Goal: Task Accomplishment & Management: Use online tool/utility

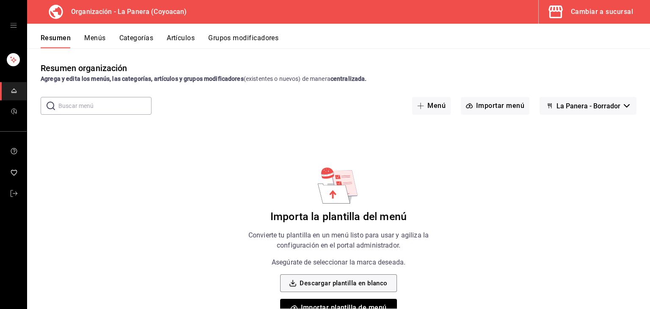
scroll to position [24, 0]
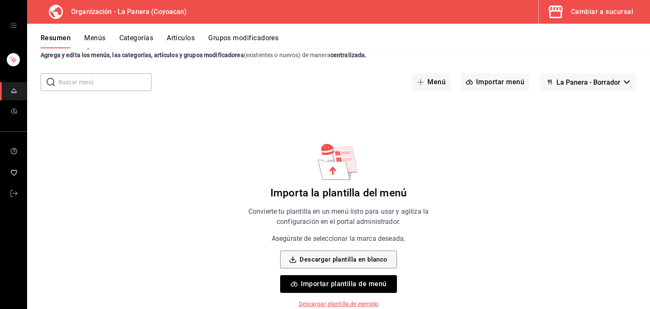
click at [340, 303] on p "Descargar plantilla de ejemplo" at bounding box center [339, 303] width 80 height 9
click at [331, 190] on h6 "Importa la plantilla del menú" at bounding box center [338, 192] width 136 height 13
click at [333, 279] on button "Importar plantilla de menú" at bounding box center [338, 284] width 116 height 18
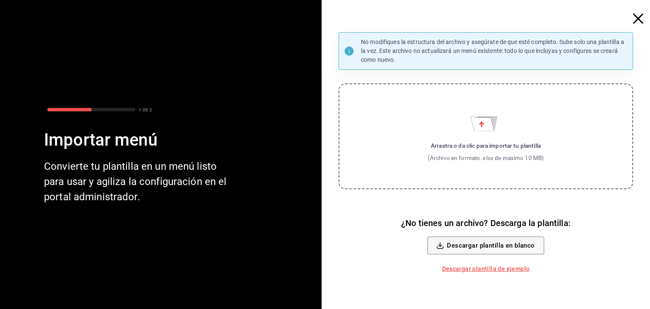
click at [636, 20] on icon "button" at bounding box center [638, 19] width 10 height 10
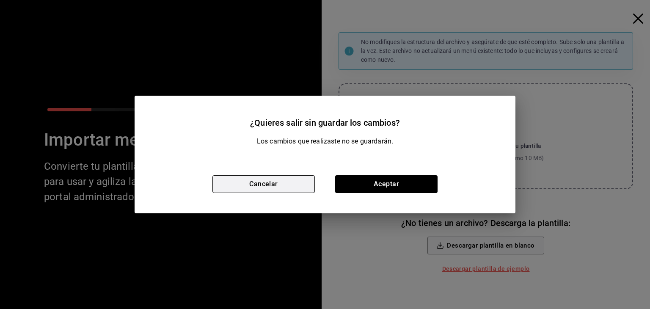
click at [296, 185] on button "Cancelar" at bounding box center [263, 184] width 102 height 18
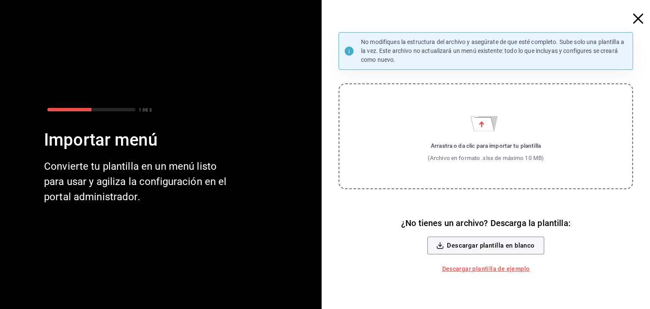
click at [633, 20] on icon "button" at bounding box center [638, 19] width 10 height 10
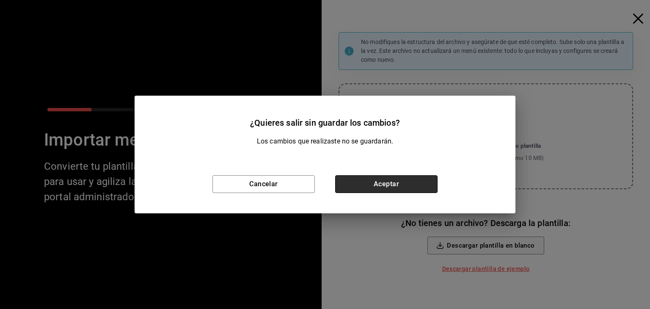
click at [400, 181] on button "Aceptar" at bounding box center [386, 184] width 102 height 18
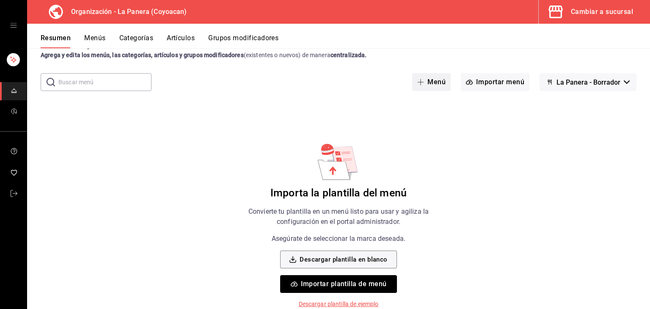
click at [431, 87] on button "Menú" at bounding box center [431, 82] width 38 height 18
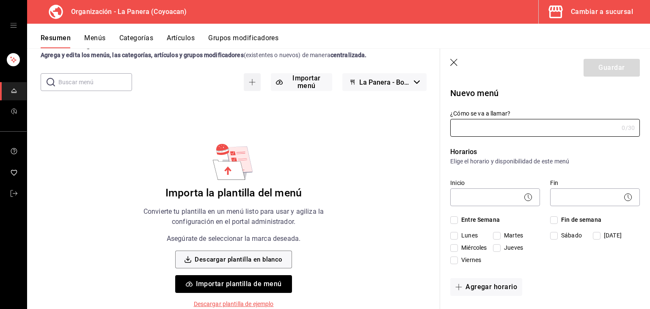
type input "1755720528870"
click at [378, 85] on span "La Panera - Borrador" at bounding box center [385, 82] width 52 height 8
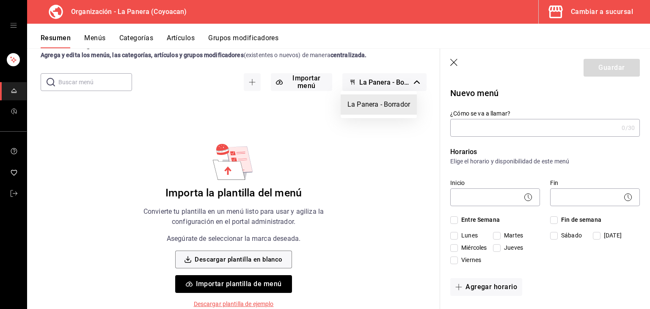
click at [293, 85] on div at bounding box center [325, 154] width 650 height 309
click at [260, 38] on button "Grupos modificadores" at bounding box center [243, 41] width 70 height 14
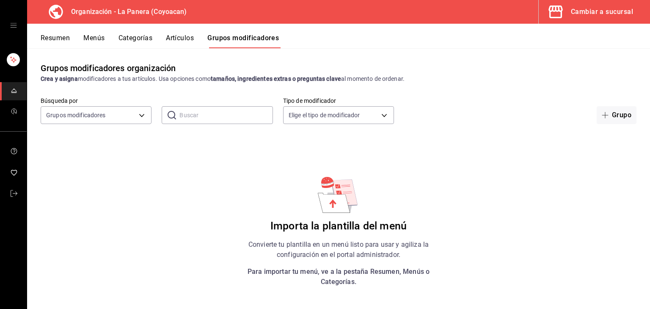
click at [189, 38] on button "Artículos" at bounding box center [180, 41] width 28 height 14
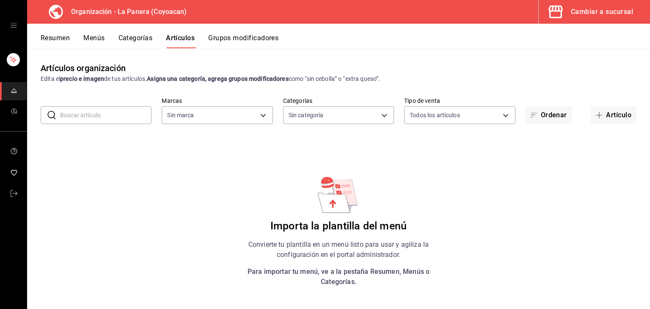
type input "145f59b4-e6d4-4854-9da5-6e0c52db7bfd"
click at [148, 39] on button "Categorías" at bounding box center [135, 41] width 34 height 14
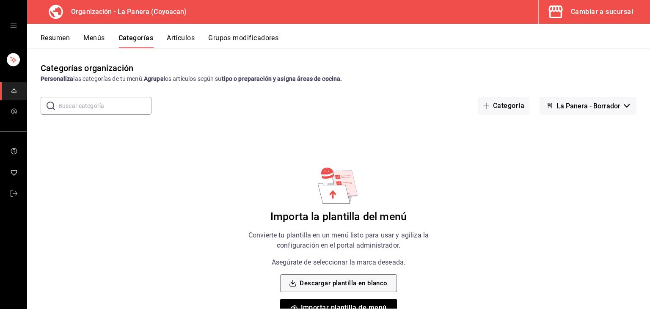
click at [104, 39] on button "Menús" at bounding box center [93, 41] width 21 height 14
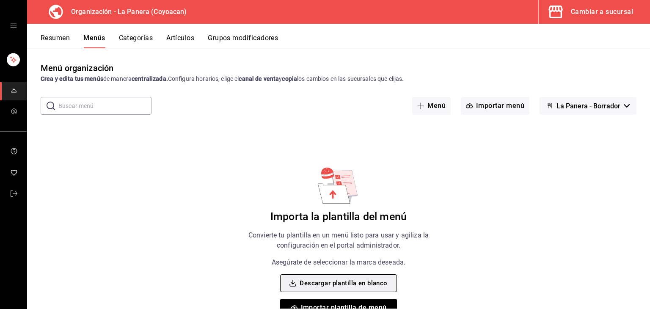
click at [326, 282] on button "Descargar plantilla en blanco" at bounding box center [338, 283] width 116 height 18
